Goal: Transaction & Acquisition: Purchase product/service

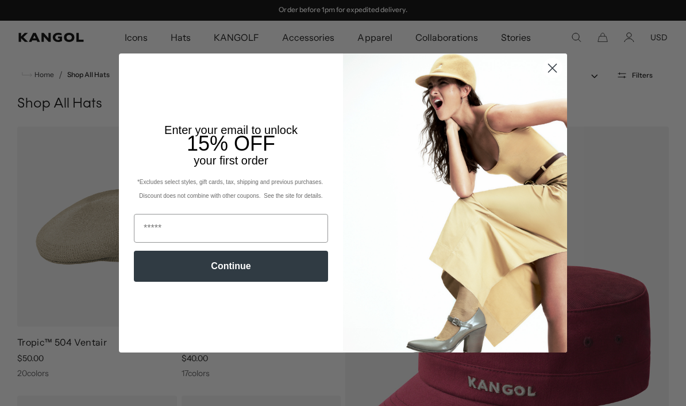
click at [560, 78] on icon "Close dialog" at bounding box center [552, 68] width 20 height 20
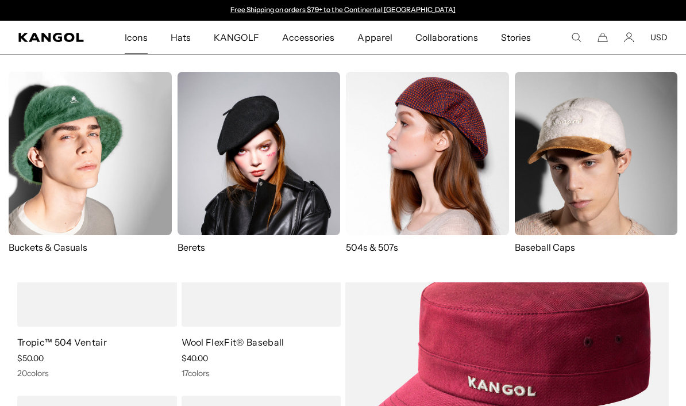
click at [567, 198] on img at bounding box center [596, 153] width 163 height 163
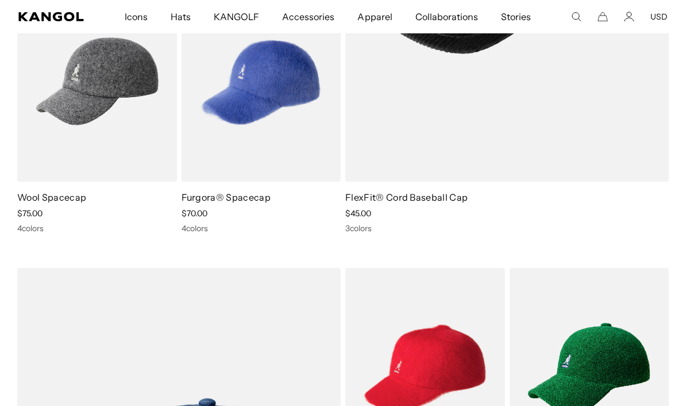
scroll to position [407, 0]
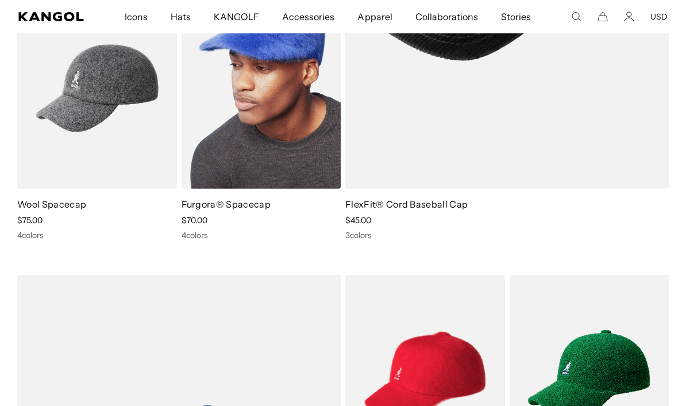
click at [249, 88] on img at bounding box center [262, 88] width 160 height 200
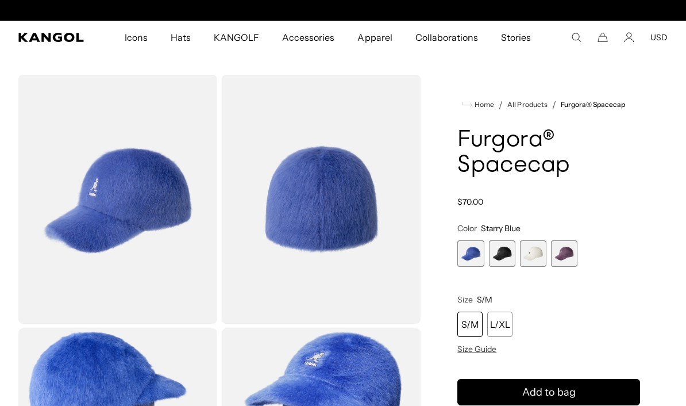
scroll to position [0, 237]
click at [565, 255] on span "4 of 4" at bounding box center [564, 253] width 26 height 26
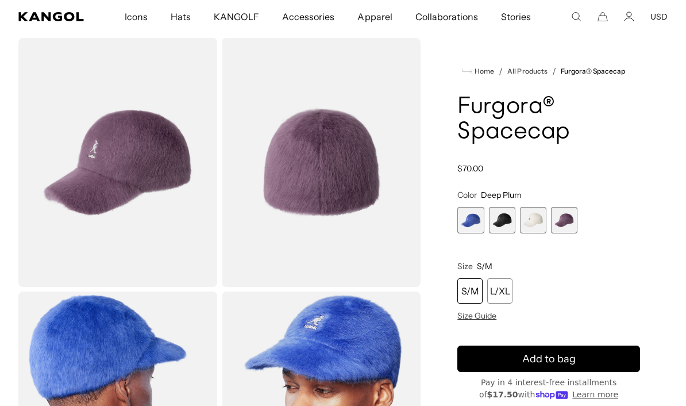
scroll to position [0, 237]
click at [502, 291] on div "L/XL" at bounding box center [499, 290] width 25 height 25
click at [559, 220] on span "4 of 4" at bounding box center [564, 220] width 26 height 26
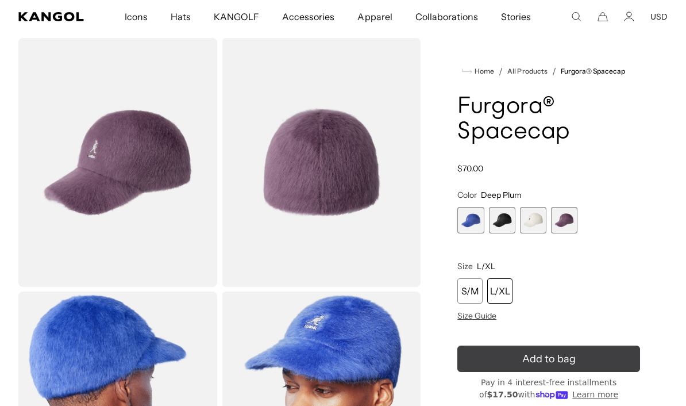
click at [571, 363] on span "Add to bag" at bounding box center [548, 359] width 53 height 16
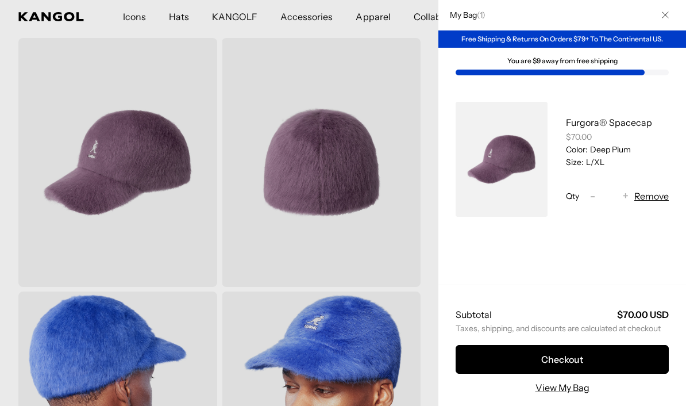
click at [363, 167] on div at bounding box center [343, 203] width 686 height 406
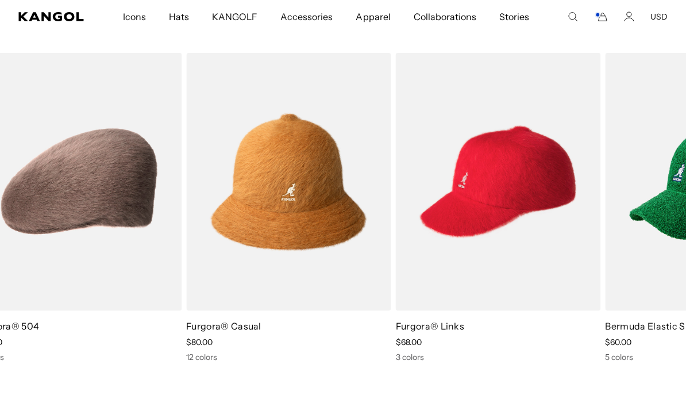
scroll to position [0, 0]
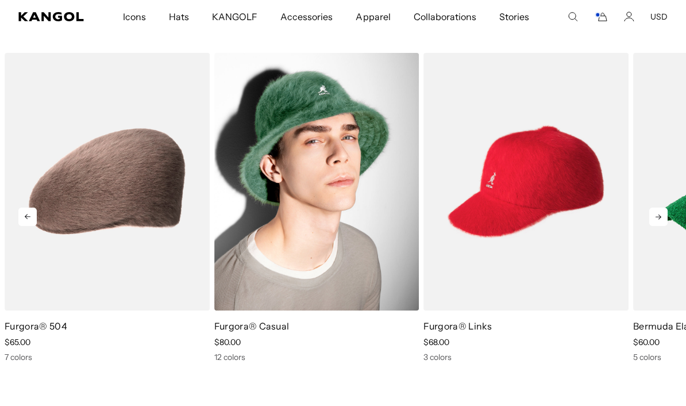
click at [298, 204] on img "5 of 5" at bounding box center [316, 181] width 205 height 257
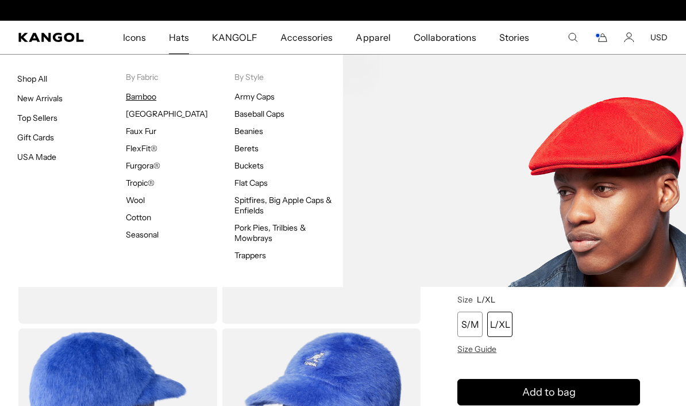
scroll to position [0, 237]
click at [138, 98] on link "Bamboo" at bounding box center [141, 96] width 30 height 10
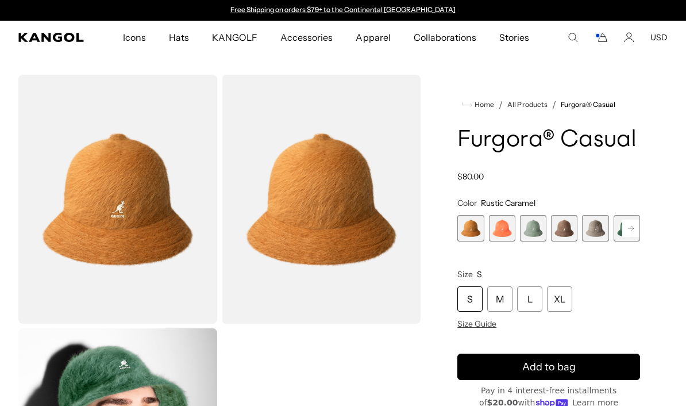
click at [623, 222] on rect at bounding box center [630, 228] width 17 height 17
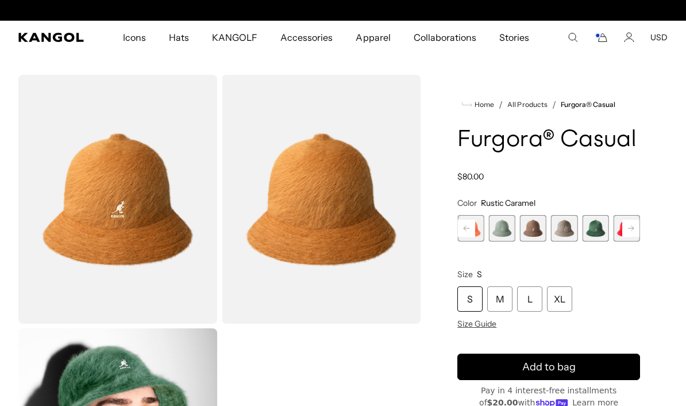
click at [640, 232] on button "Next" at bounding box center [631, 228] width 18 height 18
click at [633, 228] on rect at bounding box center [630, 228] width 17 height 17
click at [633, 227] on icon at bounding box center [631, 228] width 6 height 5
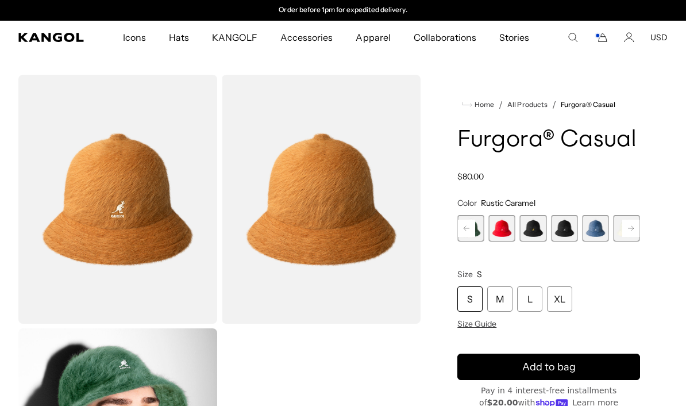
click at [528, 228] on span "8 of 12" at bounding box center [533, 228] width 26 height 26
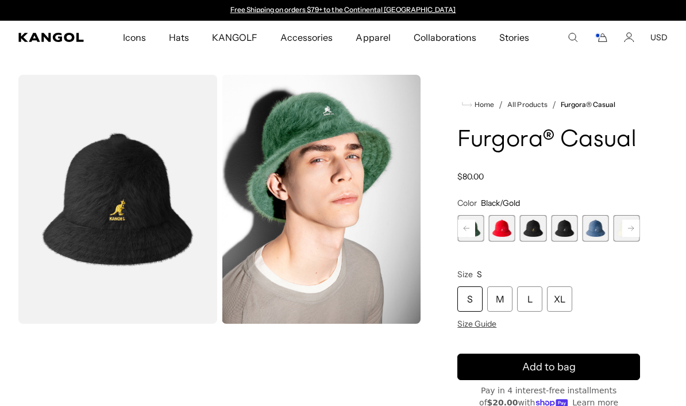
click at [560, 220] on span "9 of 12" at bounding box center [564, 228] width 26 height 26
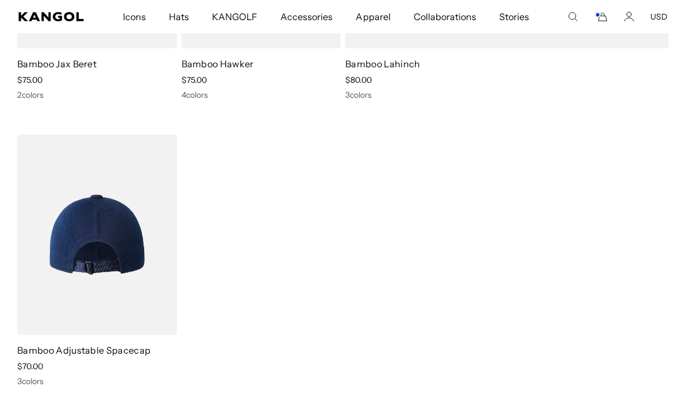
click at [92, 244] on img at bounding box center [97, 234] width 160 height 200
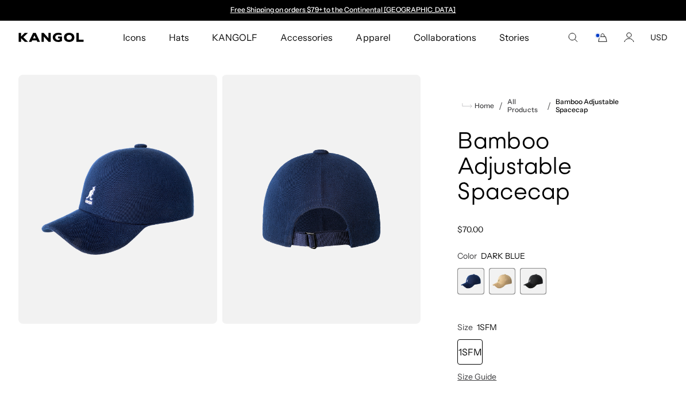
click at [535, 280] on span "3 of 3" at bounding box center [533, 281] width 26 height 26
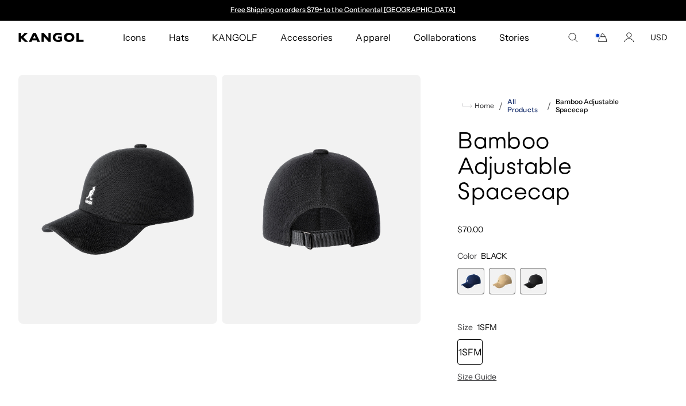
click at [515, 111] on link "All Products" at bounding box center [524, 106] width 34 height 16
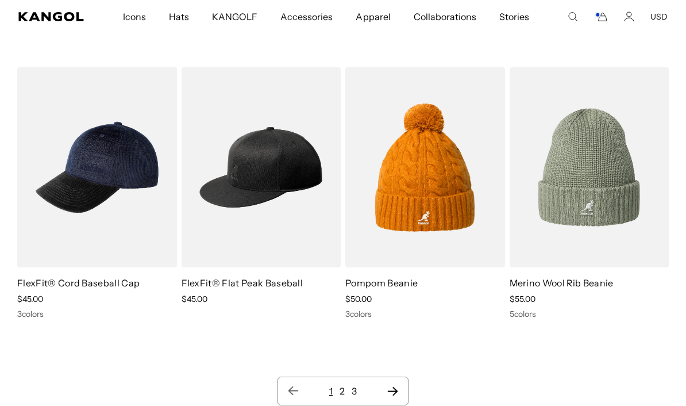
click at [391, 394] on div "1 2 3" at bounding box center [343, 391] width 652 height 144
click at [390, 385] on icon "Next page" at bounding box center [393, 390] width 12 height 11
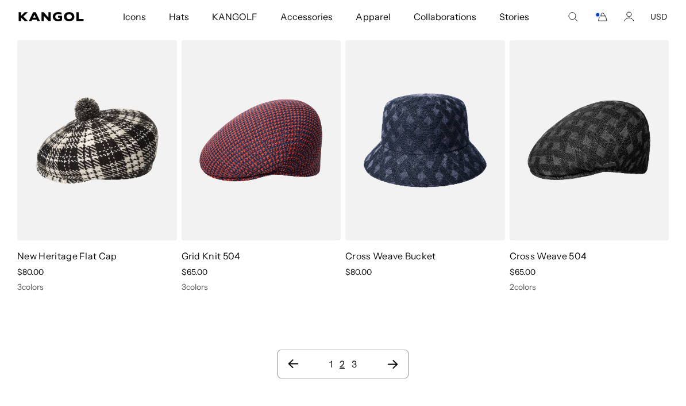
click at [396, 358] on icon "Next page" at bounding box center [393, 363] width 12 height 11
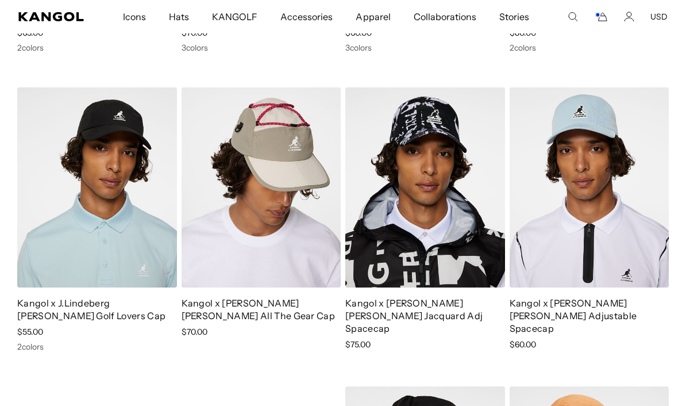
scroll to position [1331, 0]
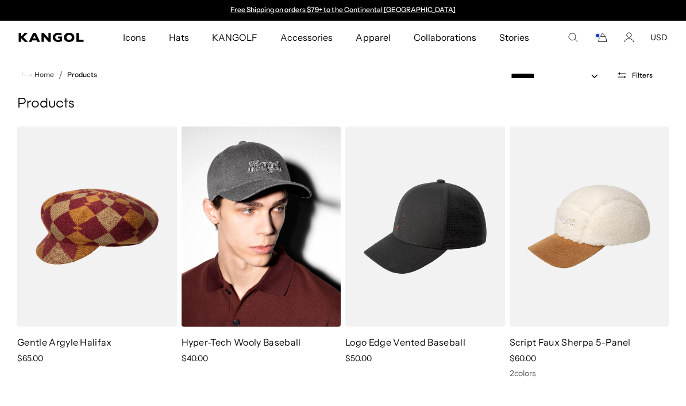
click at [252, 240] on img at bounding box center [262, 226] width 160 height 200
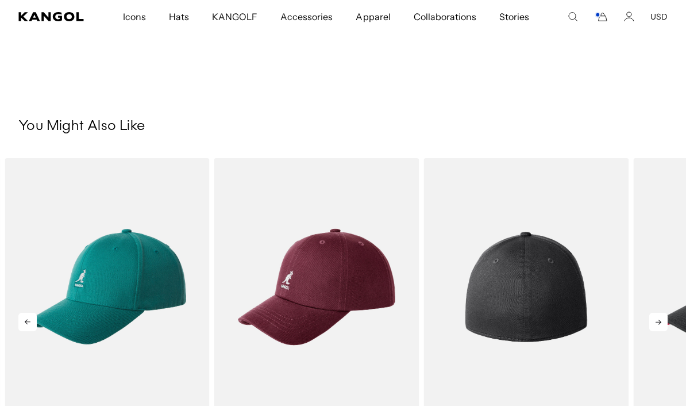
click at [521, 322] on img "4 of 5" at bounding box center [526, 286] width 205 height 257
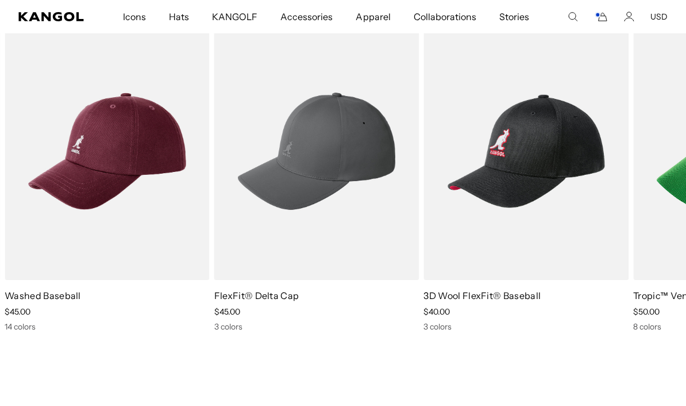
scroll to position [0, 237]
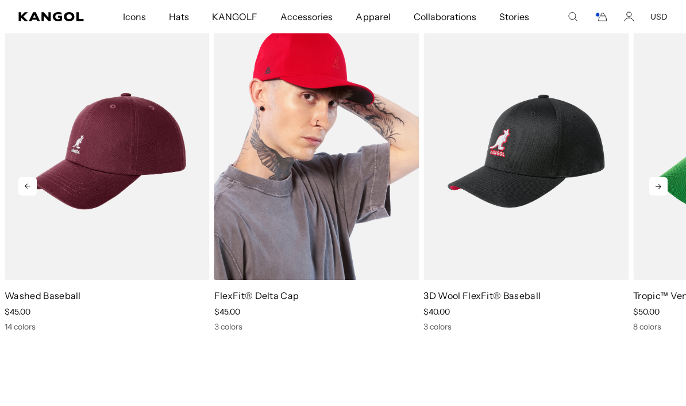
click at [310, 191] on img "3 of 5" at bounding box center [316, 150] width 205 height 257
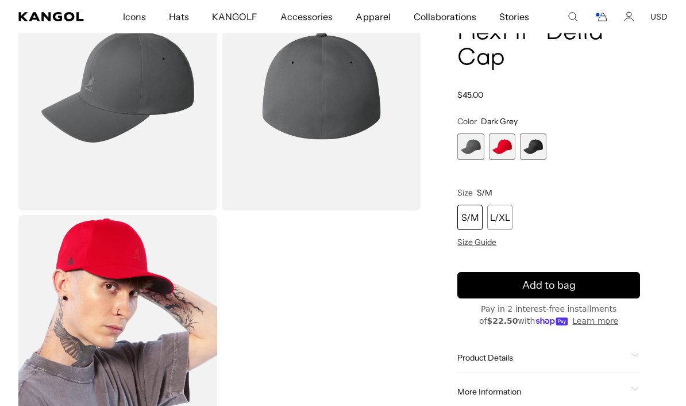
scroll to position [0, 237]
click at [533, 157] on span "3 of 3" at bounding box center [533, 146] width 26 height 26
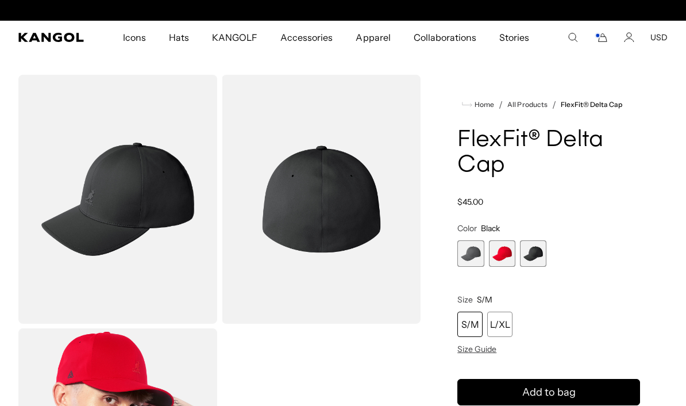
scroll to position [0, 237]
click at [606, 36] on icon "Cart" at bounding box center [601, 37] width 14 height 10
